Goal: Task Accomplishment & Management: Use online tool/utility

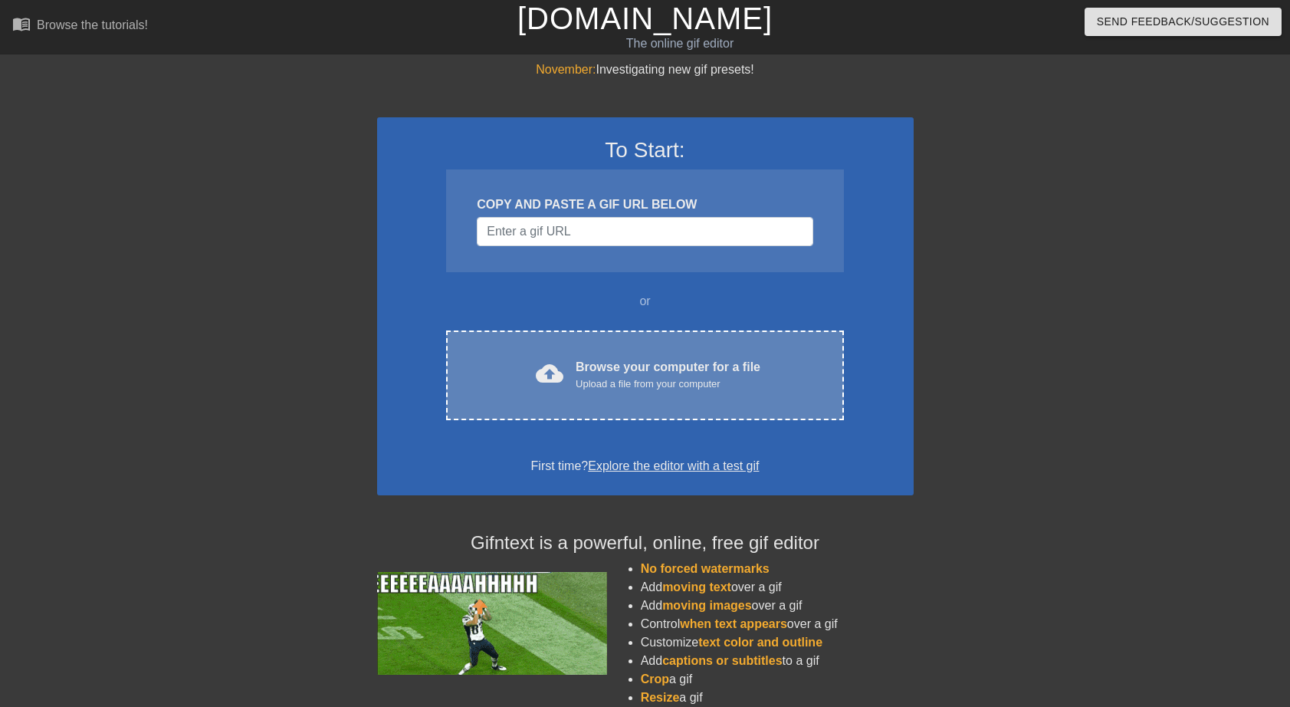
click at [597, 363] on div "Browse your computer for a file Upload a file from your computer" at bounding box center [668, 375] width 185 height 34
click at [594, 363] on div "Browse your computer for a file Upload a file from your computer" at bounding box center [668, 375] width 185 height 34
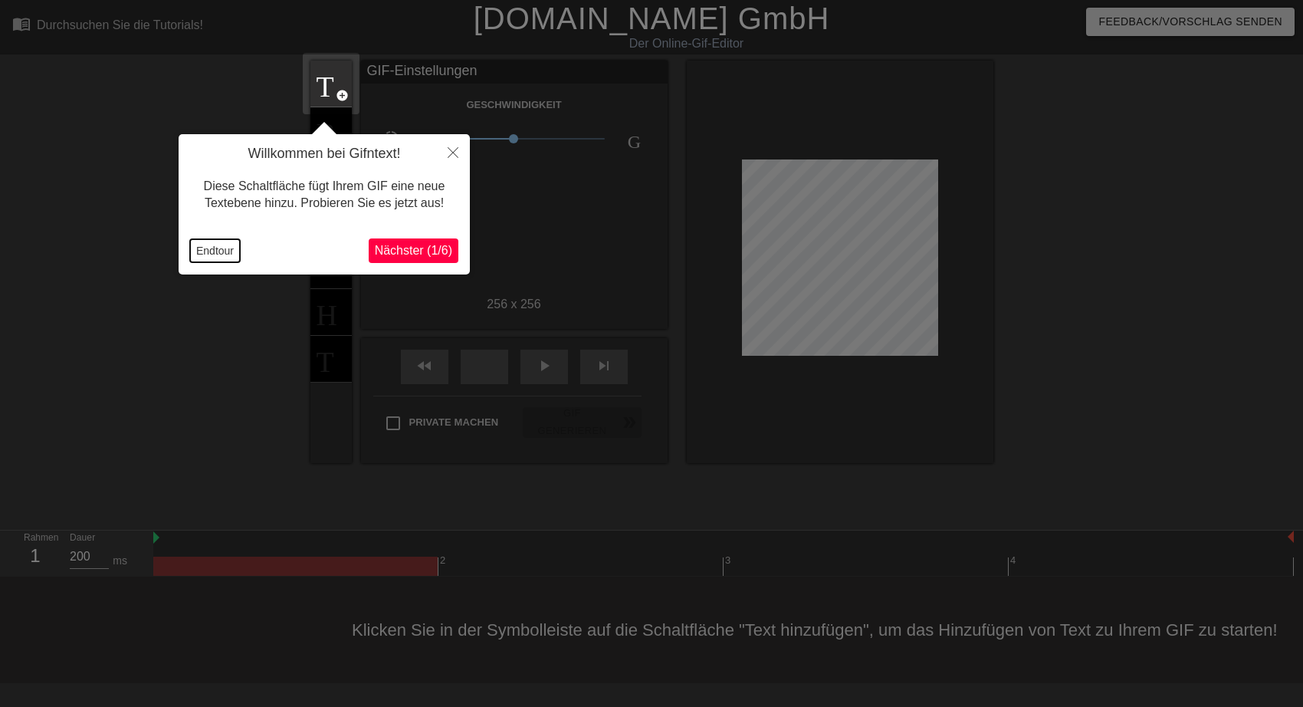
click at [223, 252] on button "Endtour" at bounding box center [215, 250] width 50 height 23
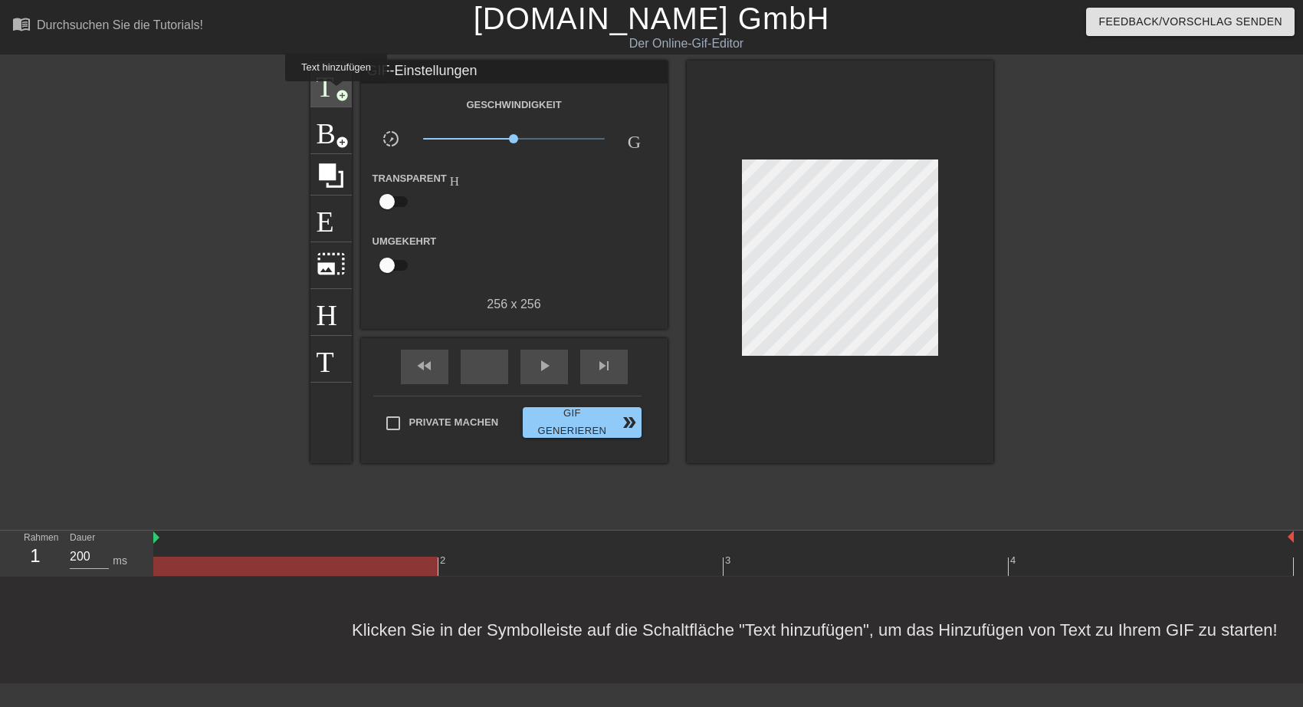
click at [336, 92] on span "add_circle" at bounding box center [342, 95] width 13 height 13
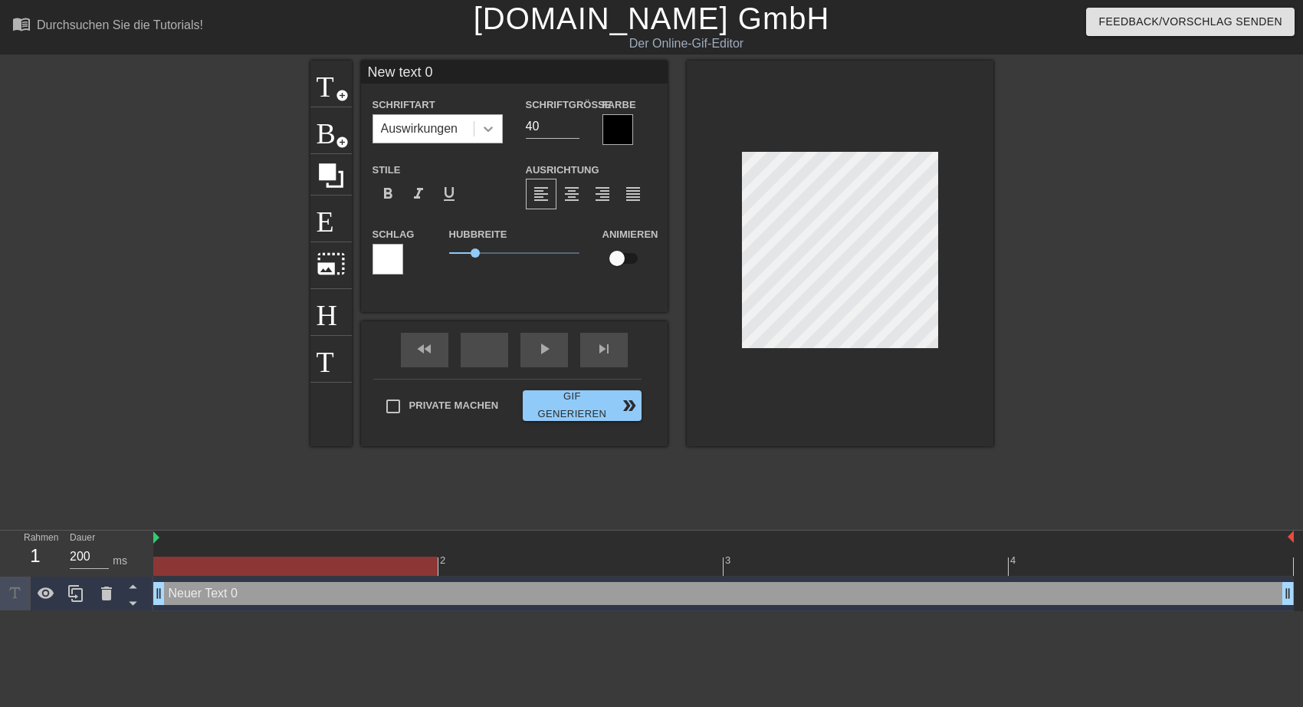
click at [485, 127] on icon at bounding box center [488, 128] width 9 height 5
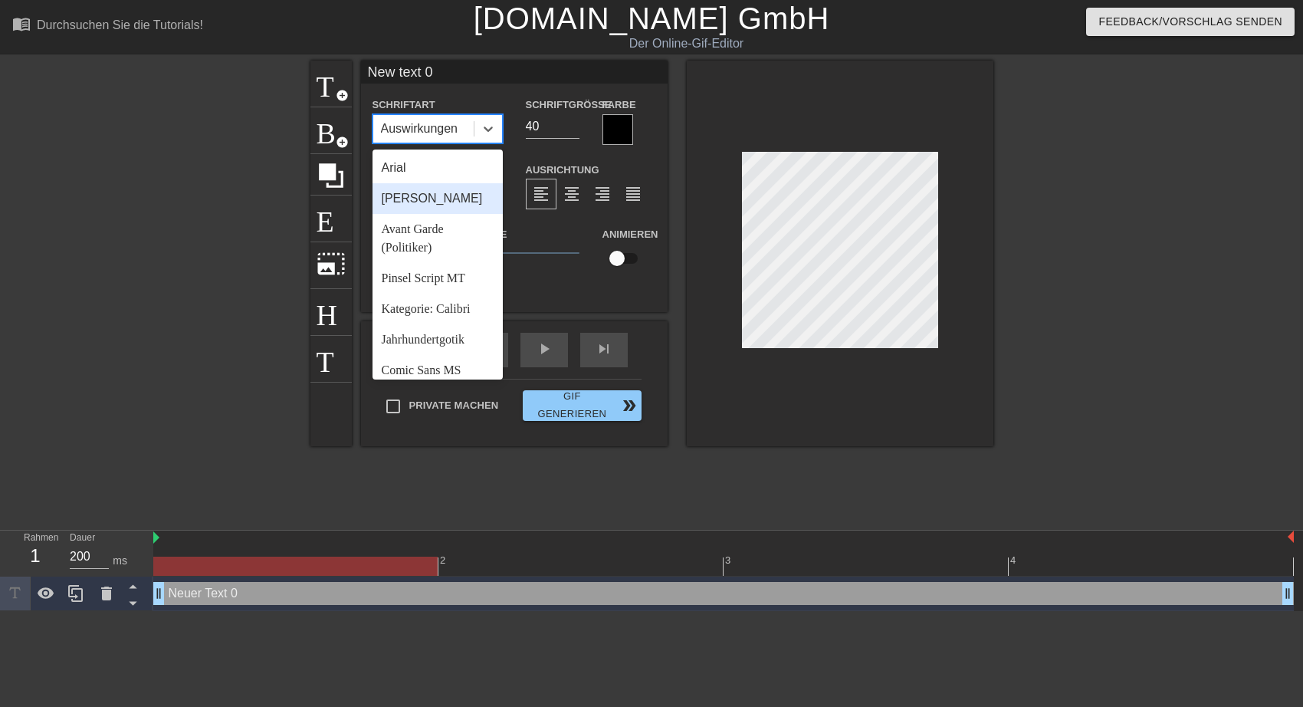
click at [612, 126] on div at bounding box center [617, 129] width 31 height 31
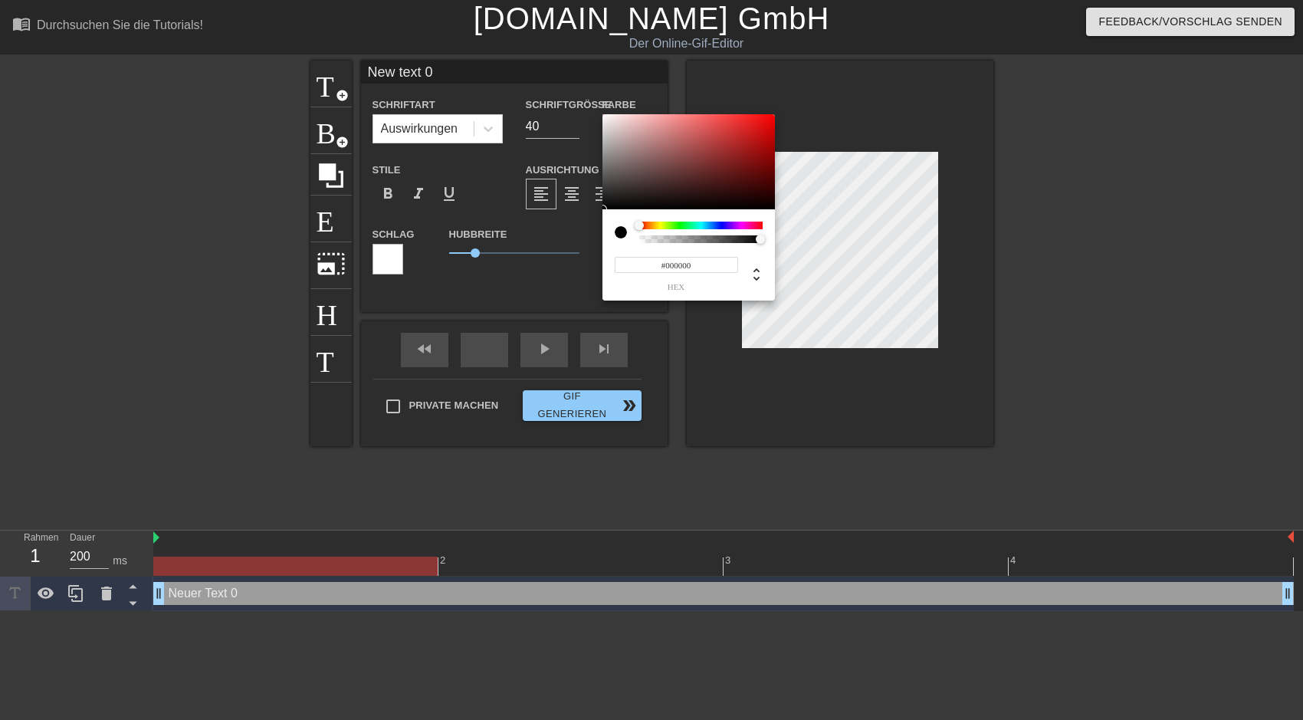
type input "#F8F2F2"
click at [606, 117] on div at bounding box center [688, 161] width 172 height 95
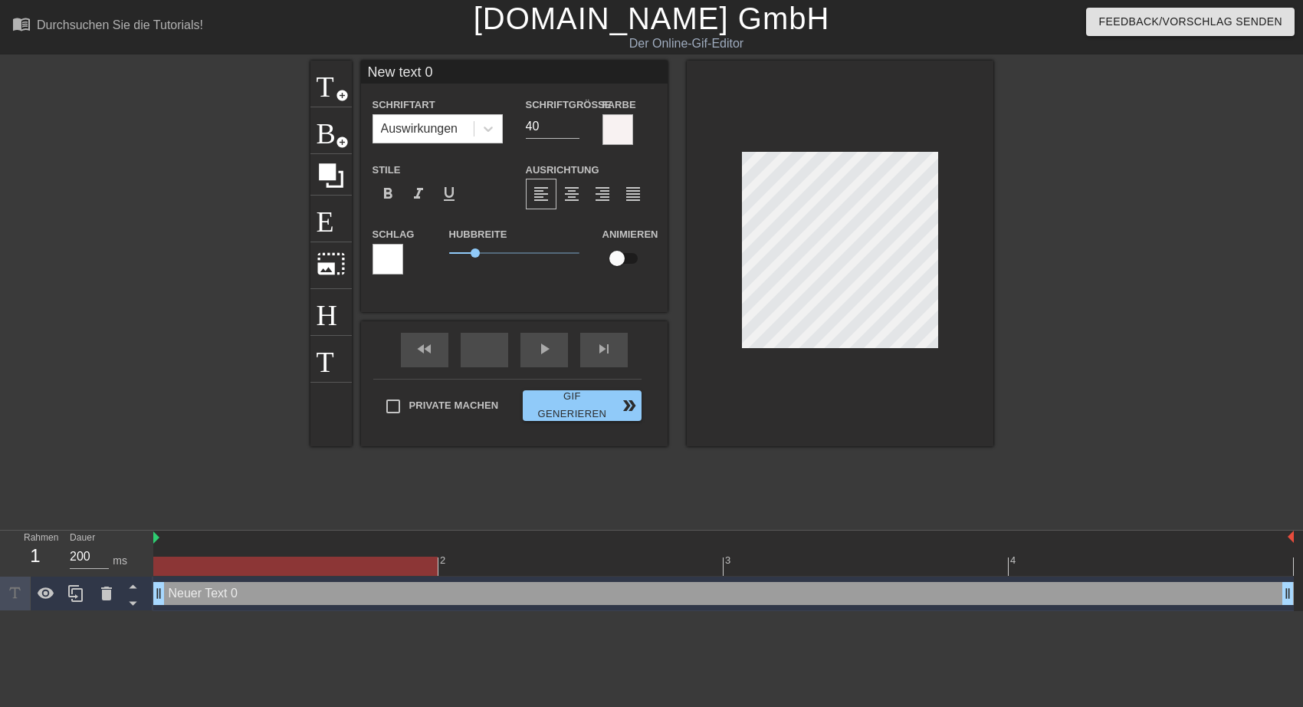
drag, startPoint x: 436, startPoint y: 71, endPoint x: 366, endPoint y: 71, distance: 70.5
click at [366, 71] on input "New text 0" at bounding box center [514, 72] width 307 height 23
type input "Schön, wenn's blüht!"
click at [572, 127] on input "38" at bounding box center [553, 126] width 54 height 25
click at [572, 127] on input "33" at bounding box center [553, 126] width 54 height 25
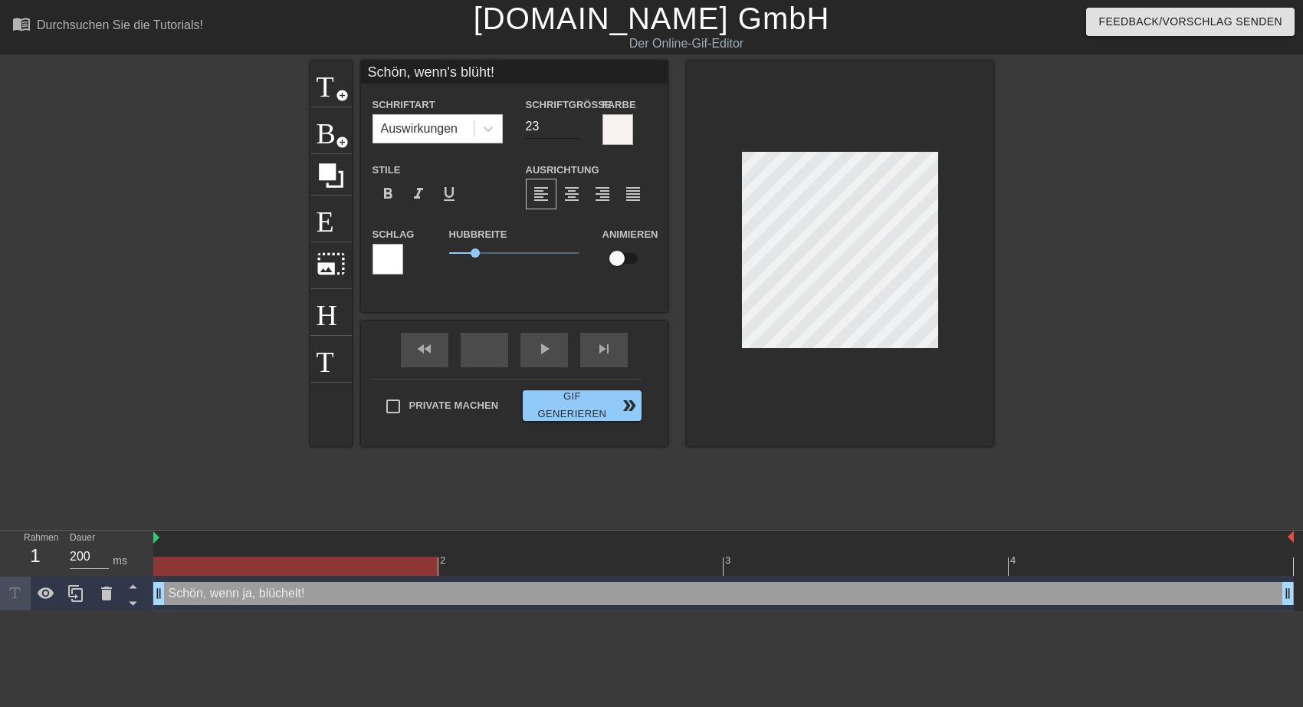
type input "23"
click at [572, 127] on input "23" at bounding box center [553, 126] width 54 height 25
drag, startPoint x: 472, startPoint y: 251, endPoint x: 439, endPoint y: 257, distance: 33.4
click at [439, 257] on div "Hubbreite 0" at bounding box center [514, 257] width 153 height 64
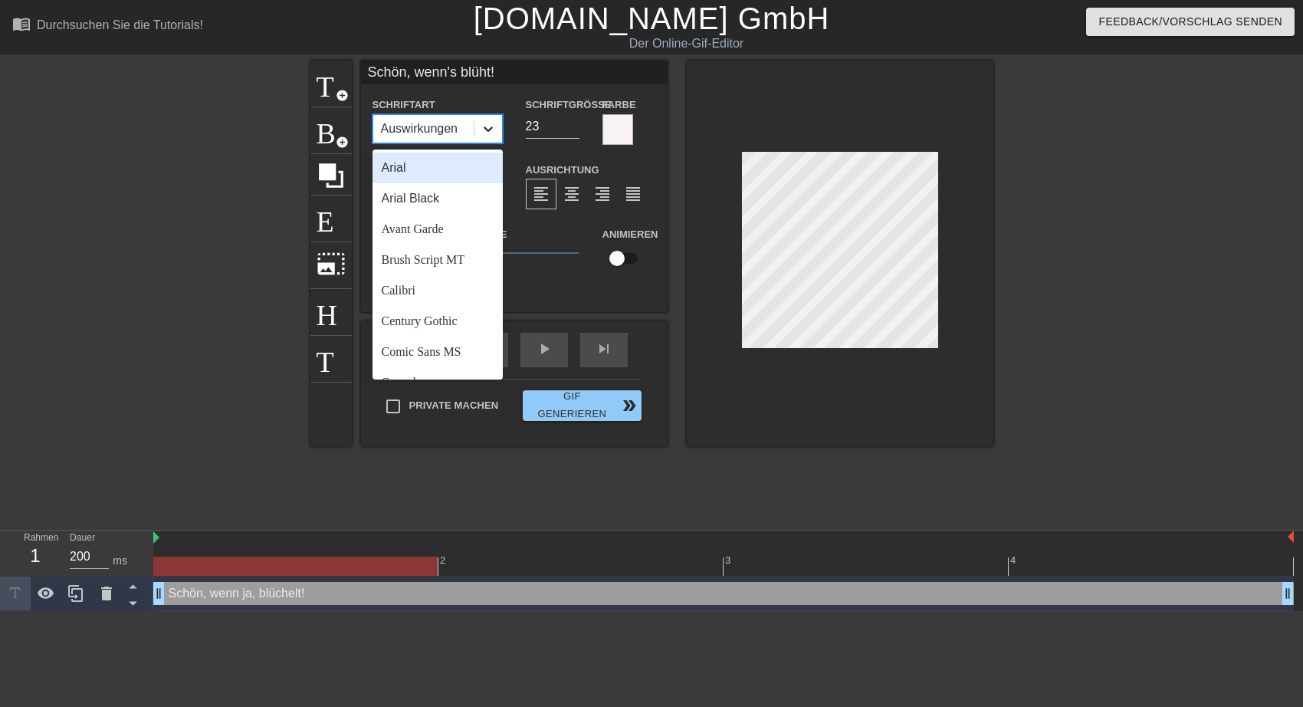
click at [488, 130] on icon at bounding box center [488, 128] width 9 height 5
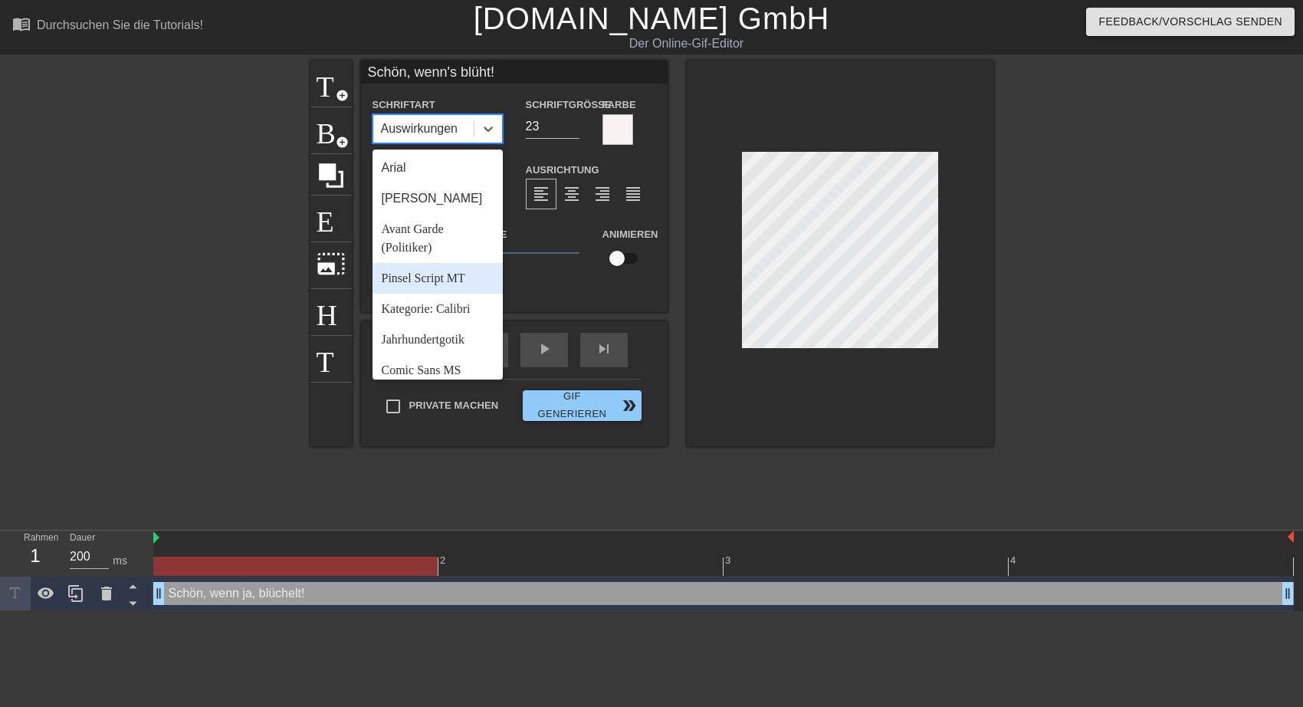
click at [420, 274] on div "Pinsel Script MT" at bounding box center [438, 278] width 130 height 31
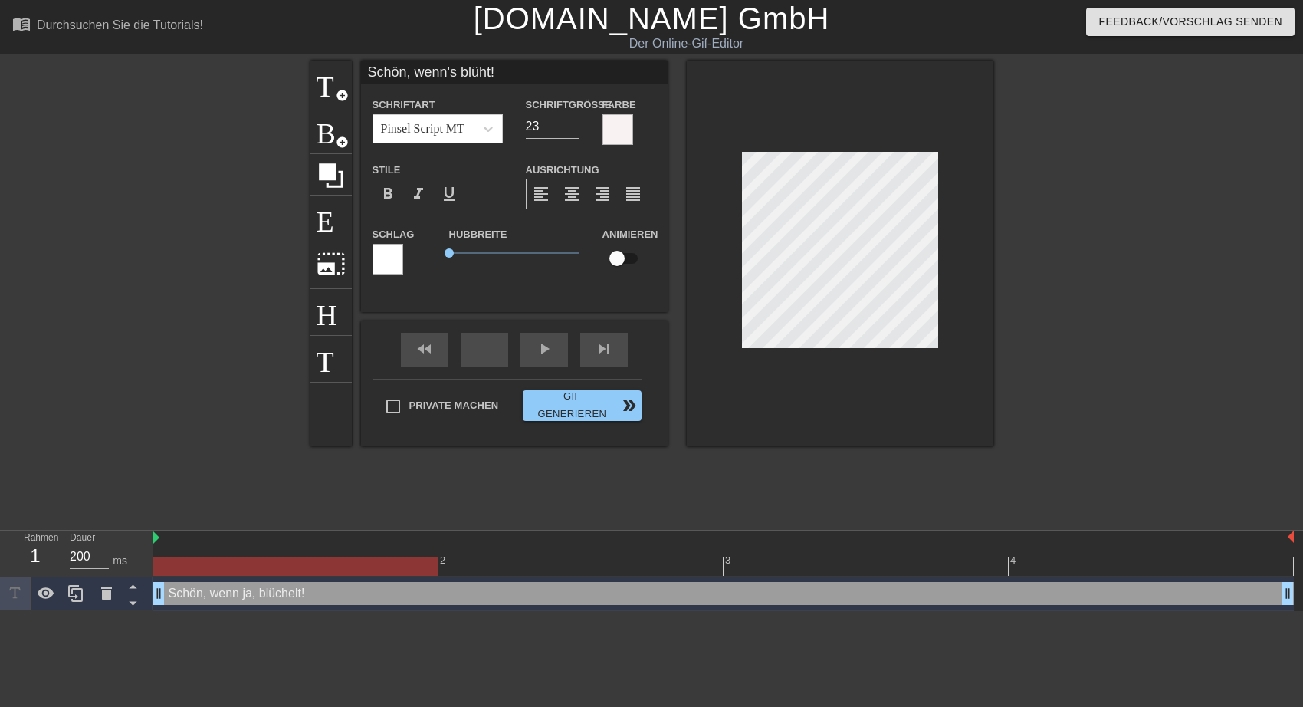
drag, startPoint x: 443, startPoint y: 68, endPoint x: 451, endPoint y: 64, distance: 9.3
click at [451, 64] on input "Schön, wenn's blüht!" at bounding box center [514, 72] width 307 height 23
type input "Schön, wenn was blüht!"
click at [393, 404] on div "Private machen Gif generieren double_arrow" at bounding box center [507, 409] width 268 height 61
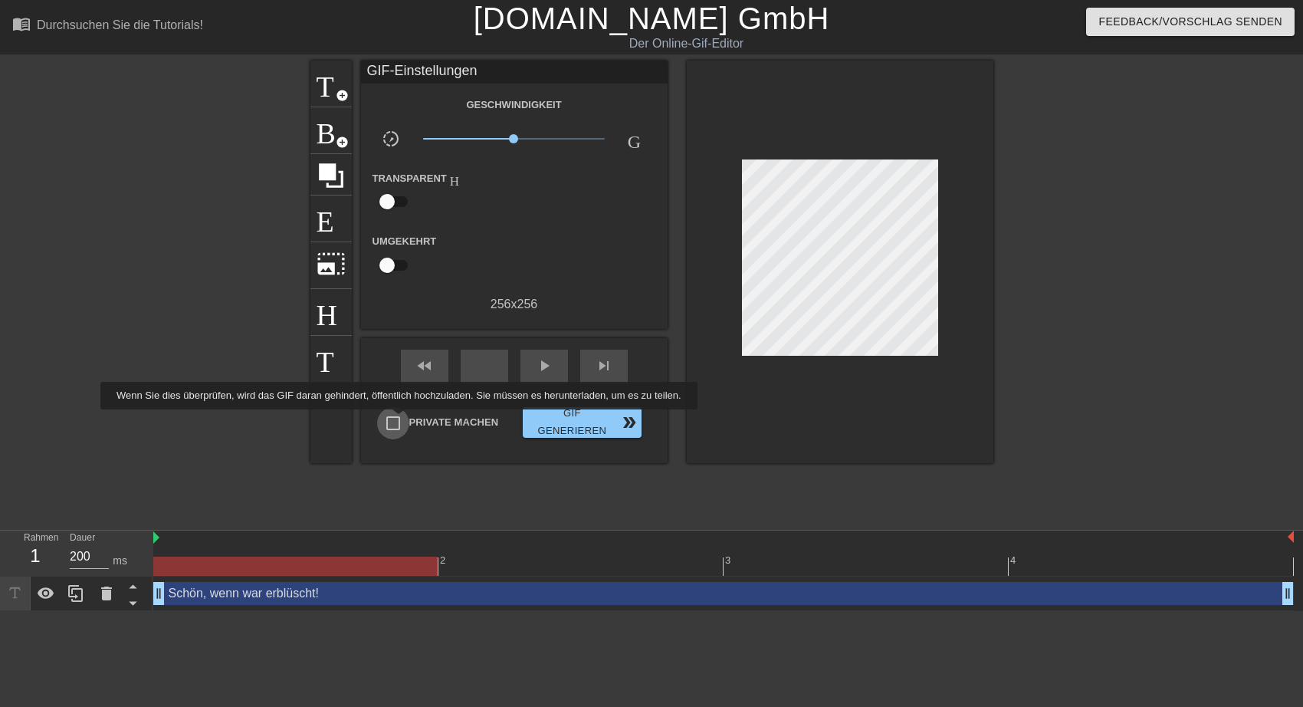
click at [394, 420] on input "Private machen" at bounding box center [393, 423] width 32 height 32
checkbox input "true"
click at [568, 425] on span "Gif generieren double_arrow" at bounding box center [582, 422] width 106 height 35
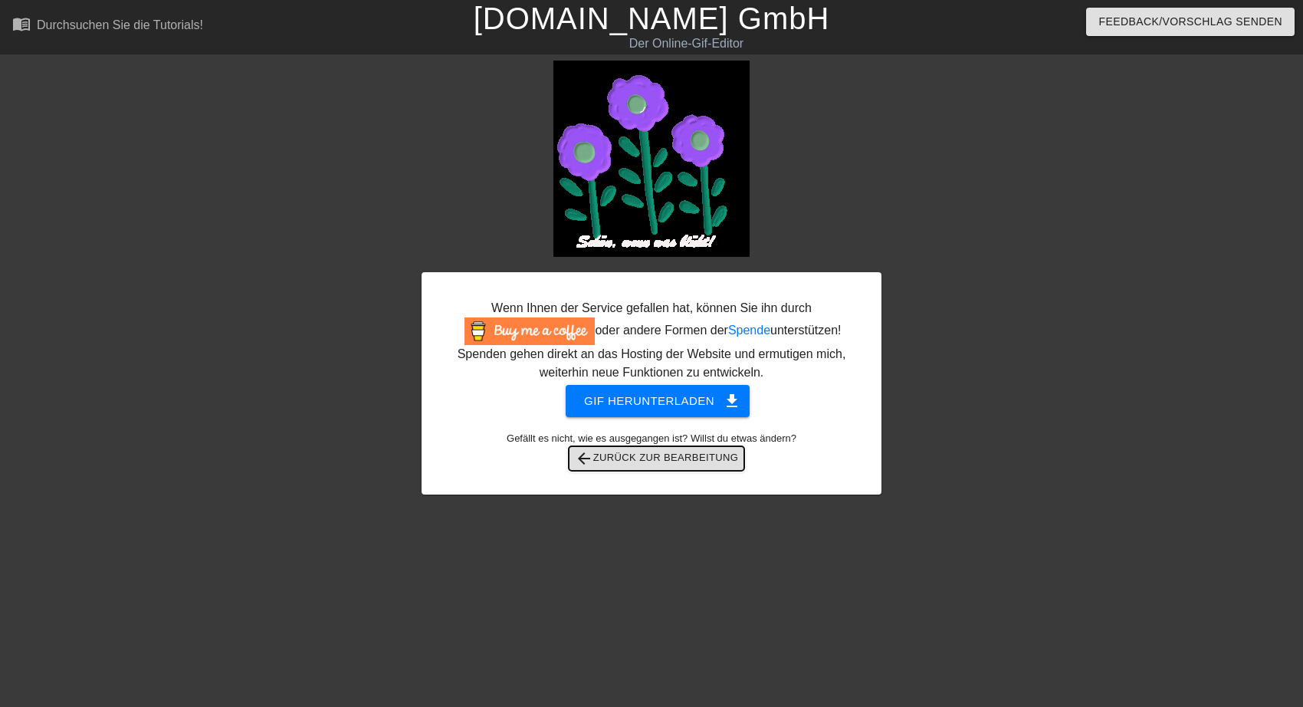
click at [642, 462] on span "arrow_back Zurück zur Bearbeitung" at bounding box center [656, 458] width 163 height 18
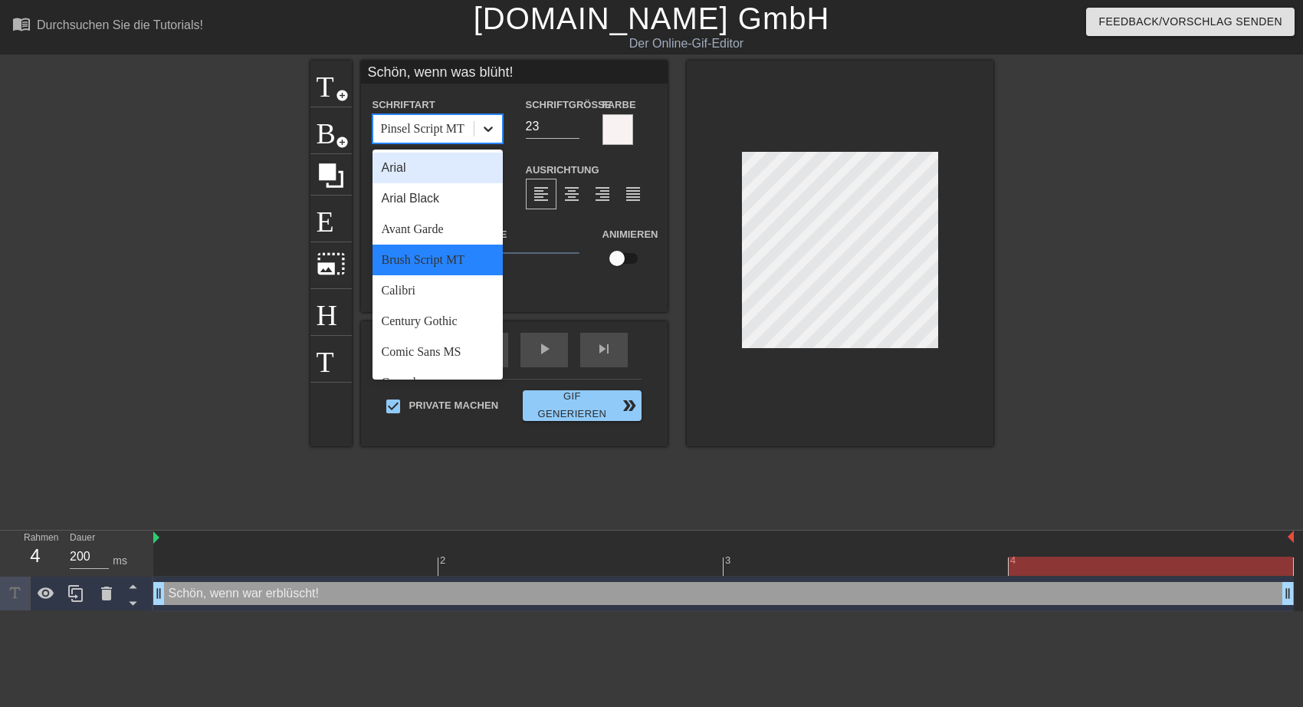
click at [487, 127] on icon at bounding box center [488, 128] width 15 height 15
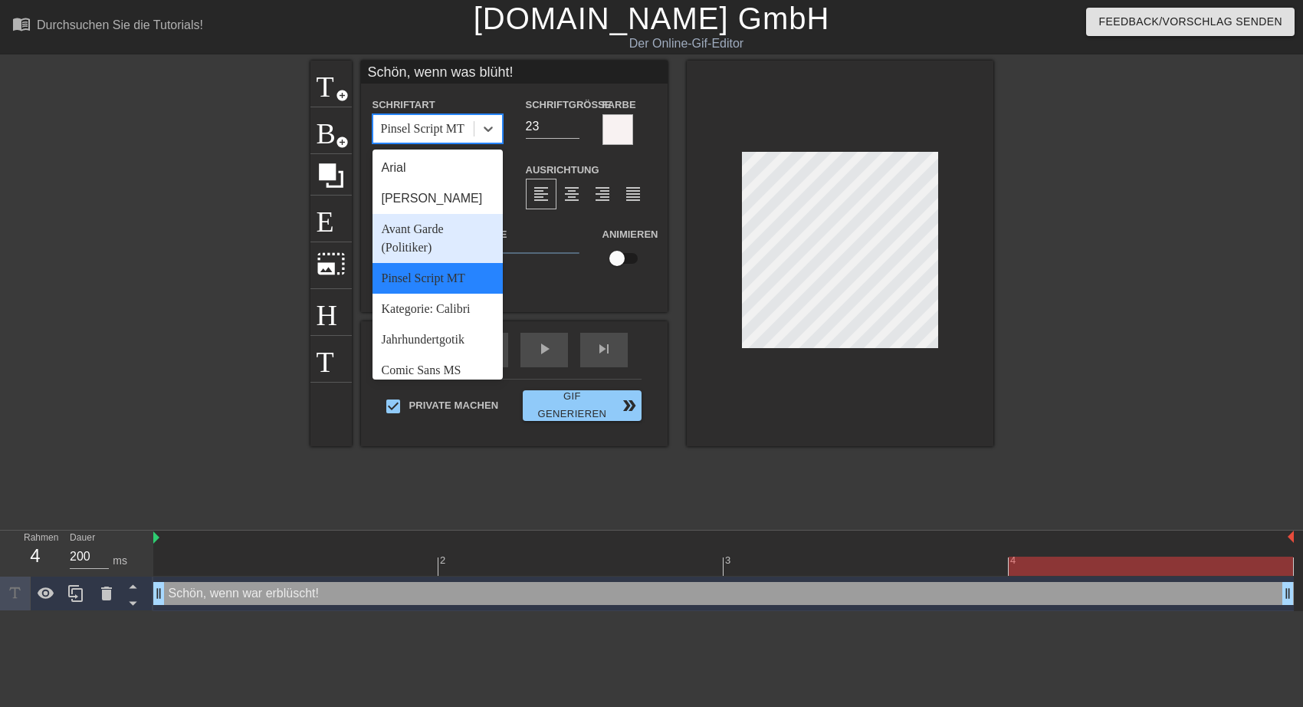
click at [422, 227] on div "Avant Garde (Politiker)" at bounding box center [438, 238] width 130 height 49
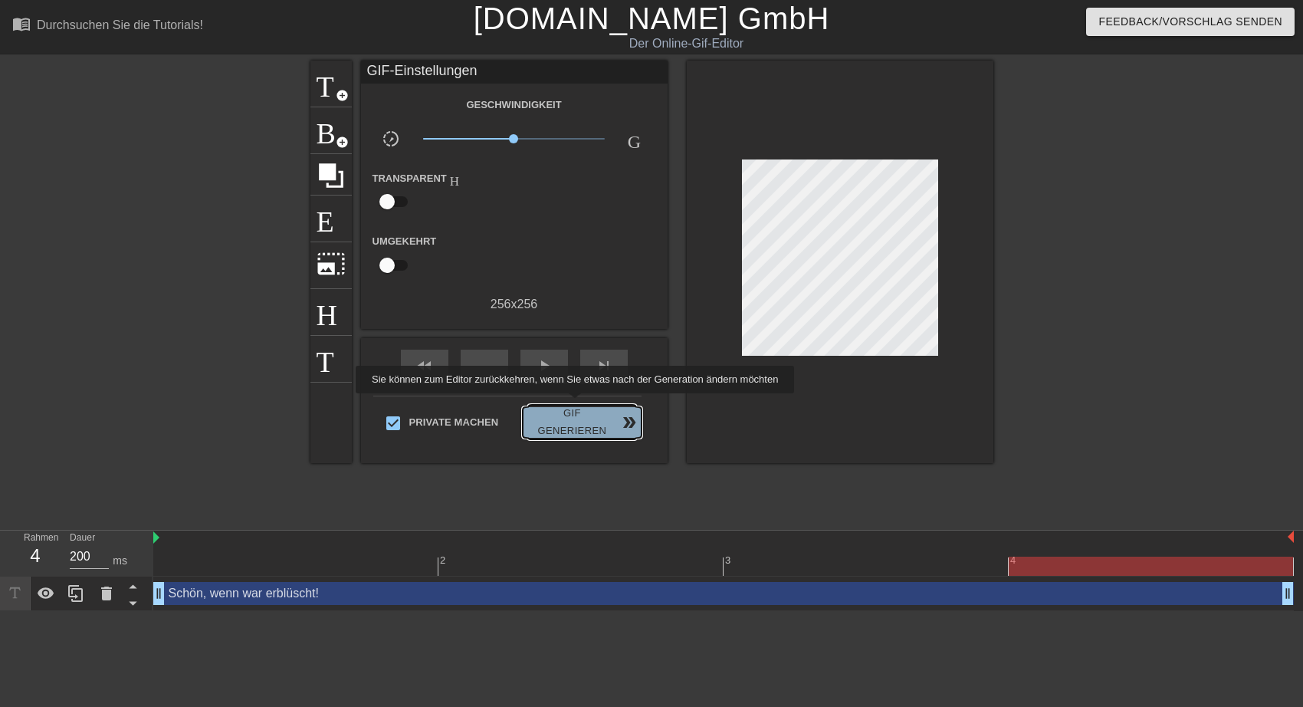
click at [572, 405] on span "Gif generieren double_arrow" at bounding box center [582, 422] width 106 height 35
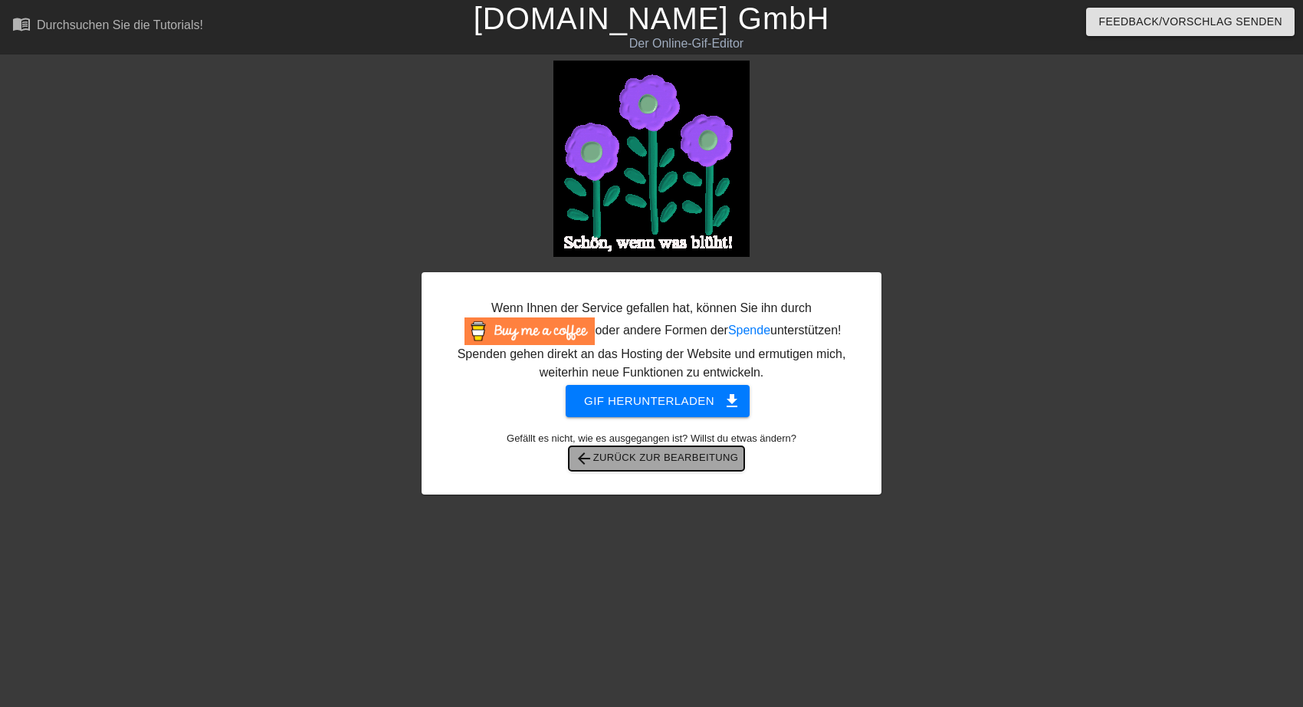
click at [656, 458] on span "arrow_back Zurück zur Bearbeitung" at bounding box center [656, 458] width 163 height 18
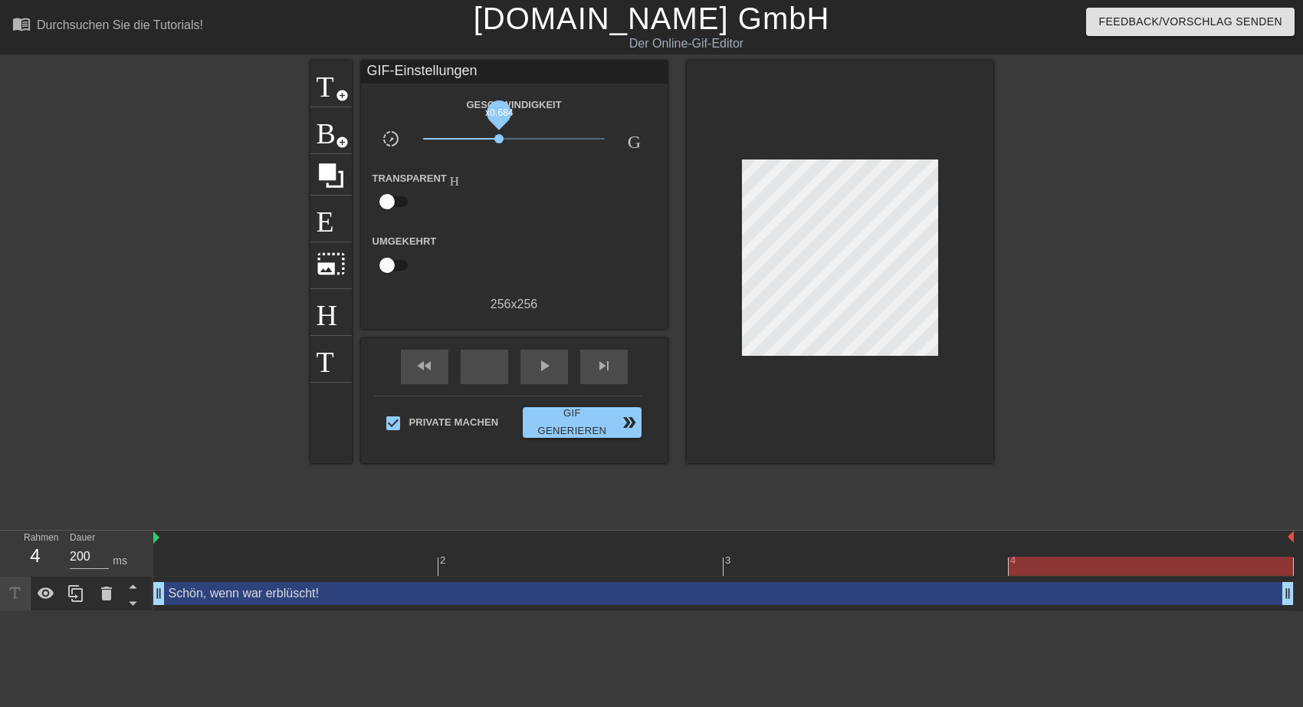
drag, startPoint x: 517, startPoint y: 140, endPoint x: 499, endPoint y: 143, distance: 17.8
click at [499, 143] on span "x0.684" at bounding box center [498, 138] width 9 height 9
click at [329, 95] on span "Titel" at bounding box center [331, 81] width 29 height 29
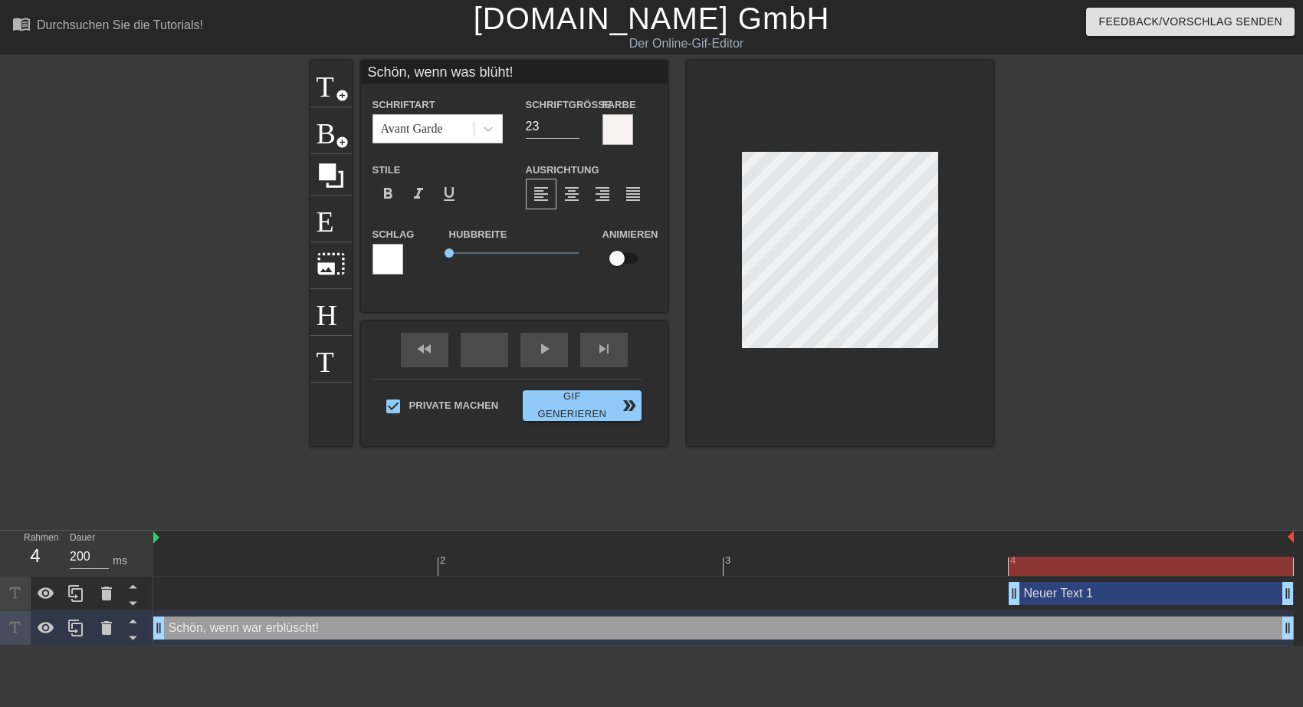
type input "Schön, wenn was blüht!"
type input "23"
click at [106, 592] on icon at bounding box center [106, 593] width 11 height 14
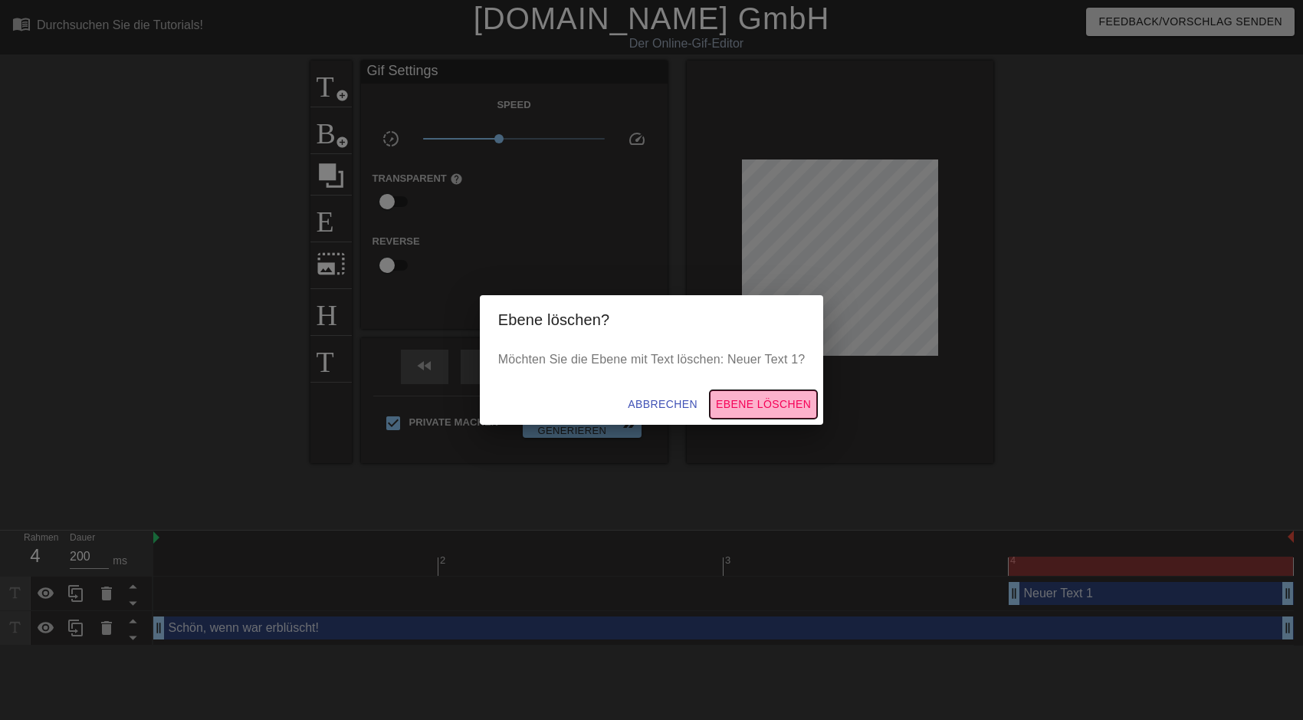
click at [729, 405] on span "Ebene löschen" at bounding box center [763, 404] width 95 height 19
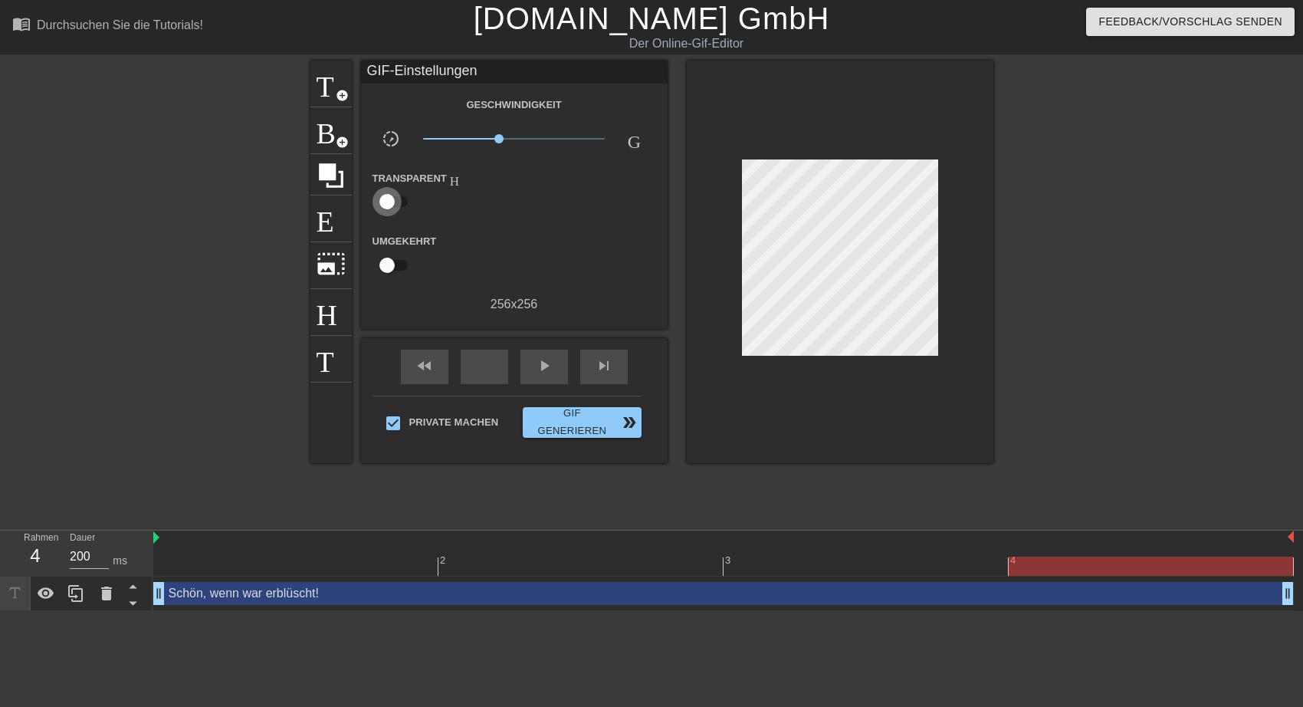
click at [403, 200] on input "checkbox" at bounding box center [386, 201] width 87 height 29
checkbox input "true"
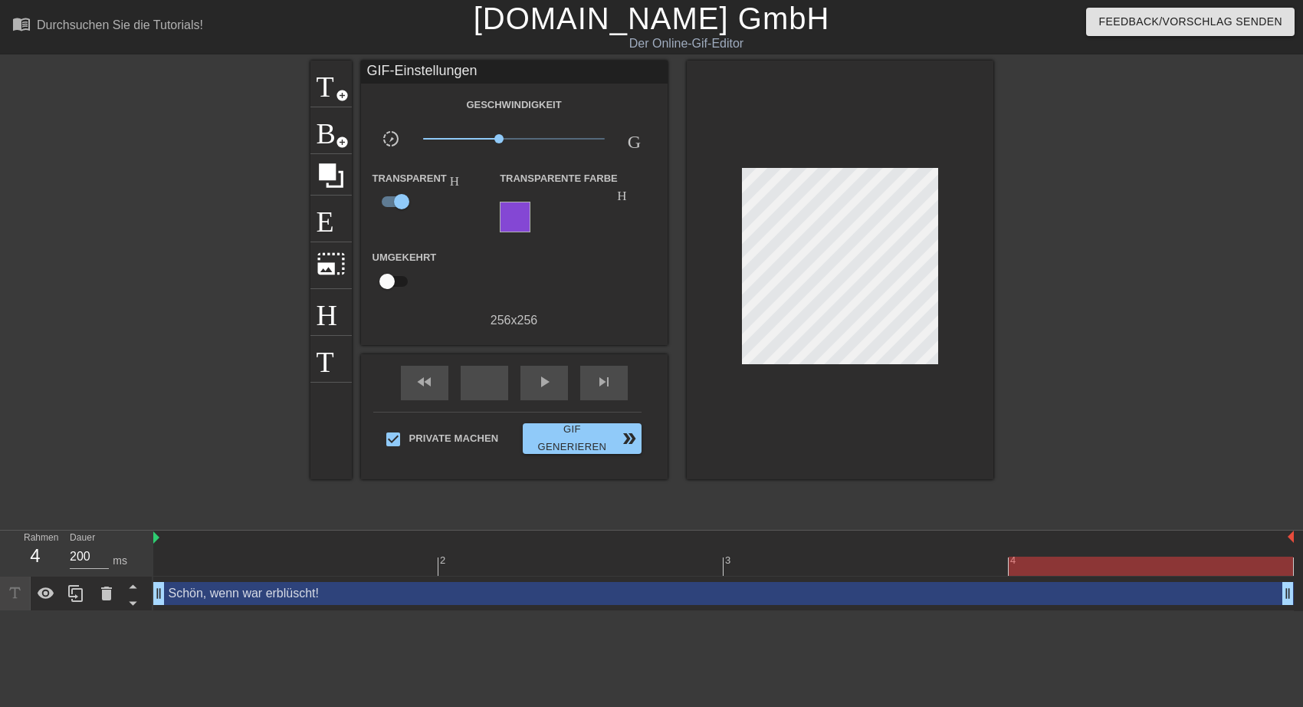
click at [514, 202] on div at bounding box center [515, 217] width 31 height 31
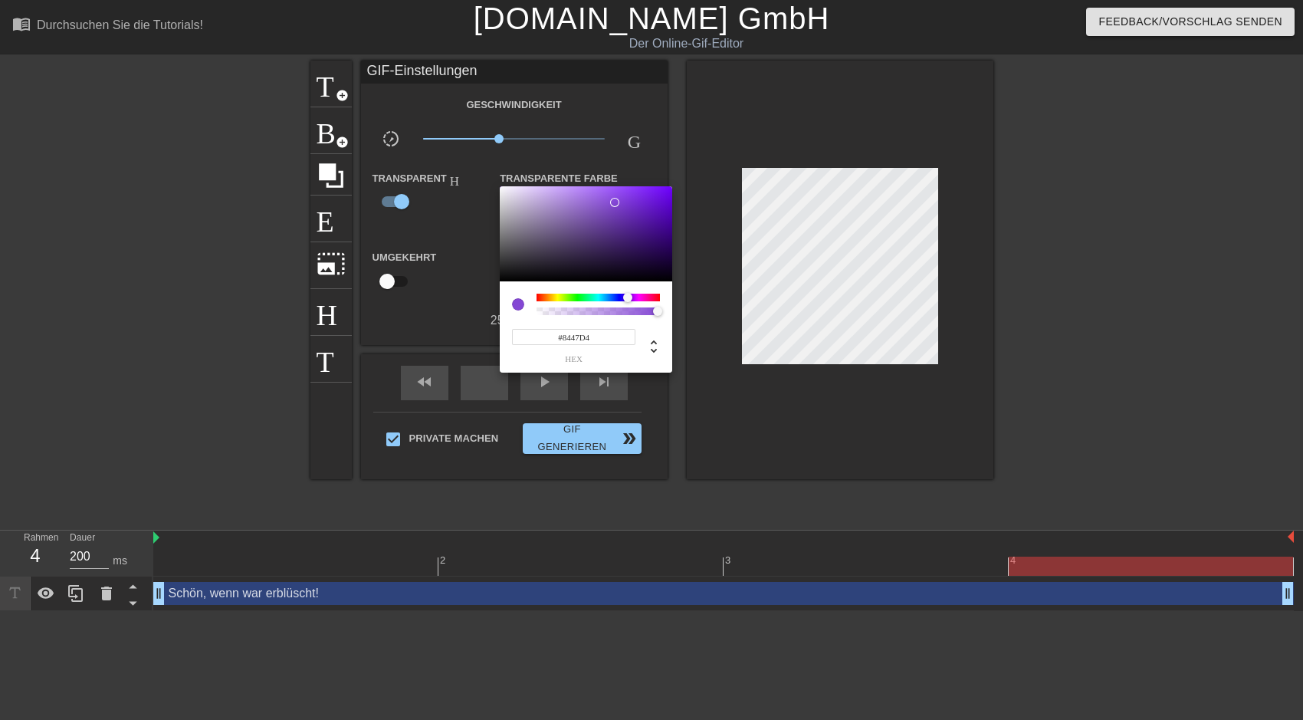
type input "#8233EA"
click at [635, 194] on div at bounding box center [586, 233] width 172 height 95
click at [514, 302] on div at bounding box center [518, 304] width 12 height 12
click at [568, 416] on div at bounding box center [651, 360] width 1303 height 720
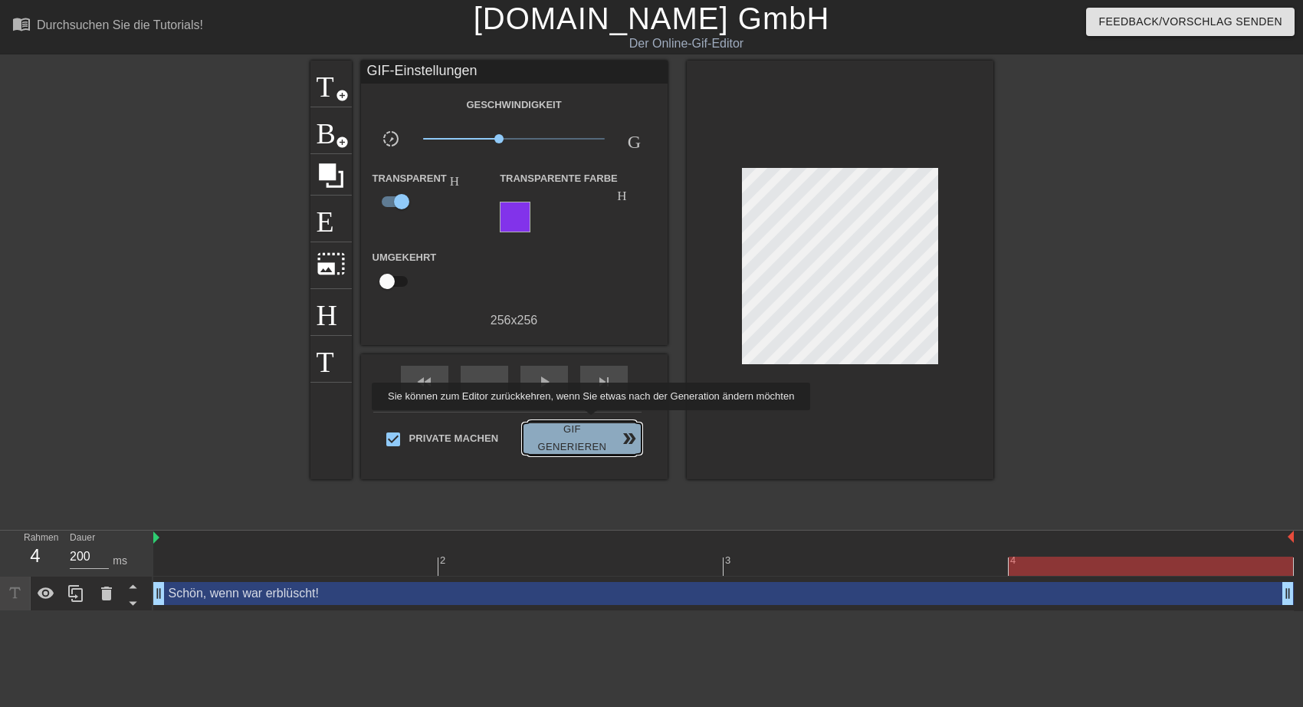
click at [588, 421] on span "Gif generieren double_arrow" at bounding box center [582, 438] width 106 height 35
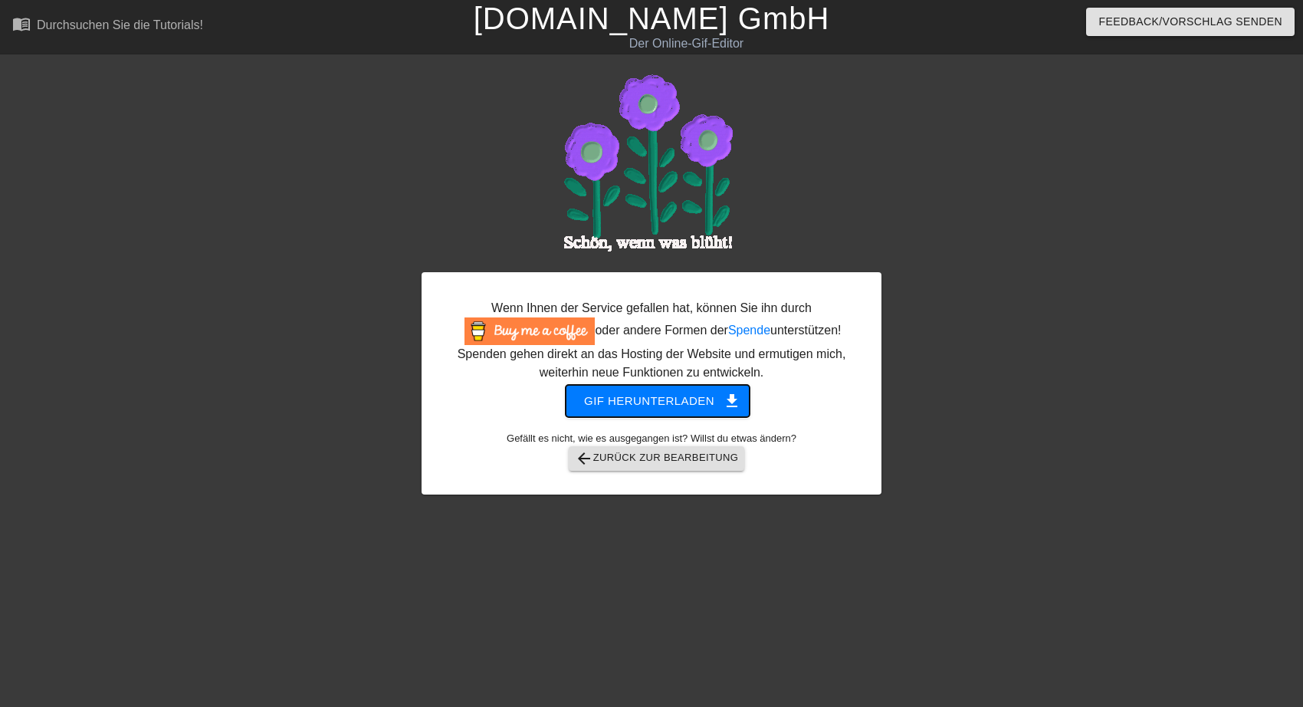
click at [643, 401] on span "Gif herunterladen get_app" at bounding box center [657, 401] width 147 height 20
